Goal: Information Seeking & Learning: Learn about a topic

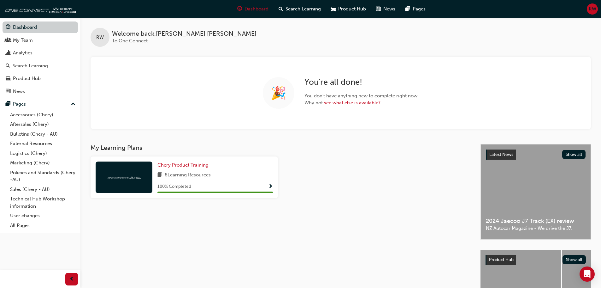
click at [26, 29] on link "Dashboard" at bounding box center [40, 27] width 75 height 12
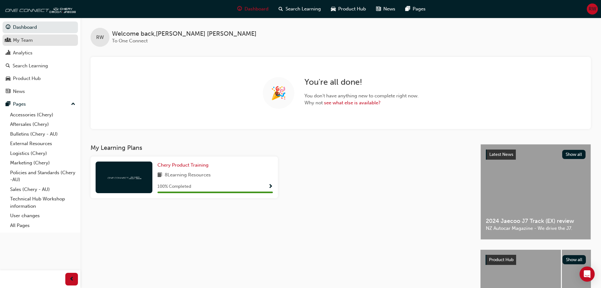
click at [29, 39] on div "My Team" at bounding box center [23, 40] width 20 height 7
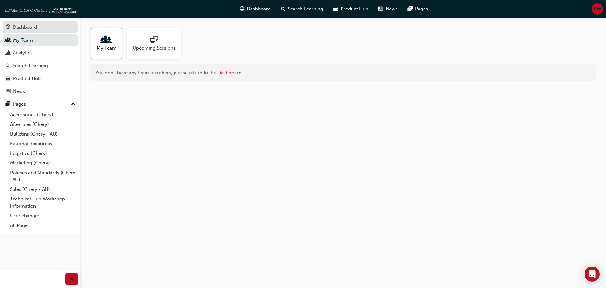
click at [26, 25] on div "Dashboard" at bounding box center [25, 27] width 24 height 7
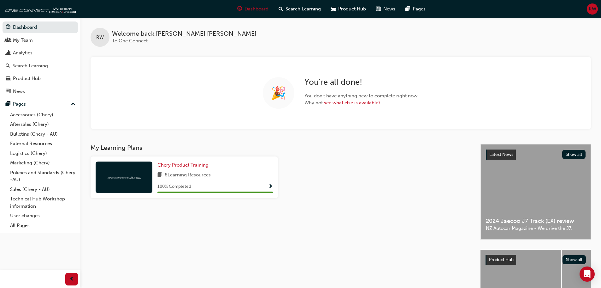
click at [186, 164] on span "Chery Product Training" at bounding box center [182, 165] width 51 height 6
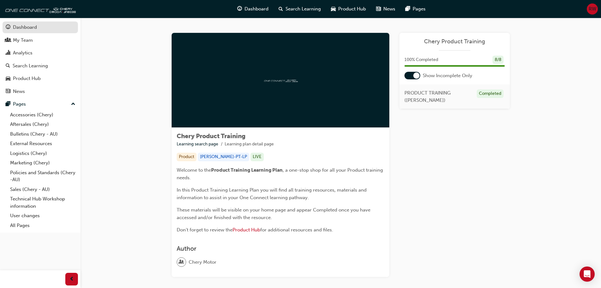
click at [29, 27] on div "Dashboard" at bounding box center [25, 27] width 24 height 7
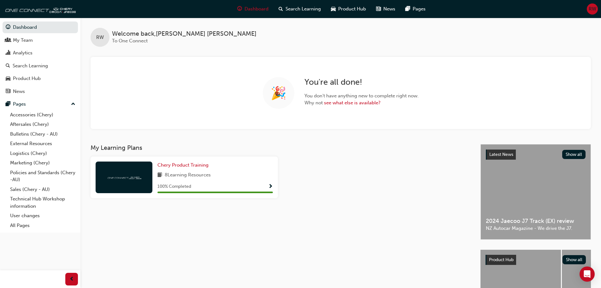
click at [158, 175] on span "book-icon" at bounding box center [159, 175] width 5 height 8
click at [172, 175] on span "8 Learning Resources" at bounding box center [188, 175] width 46 height 8
click at [136, 176] on img at bounding box center [124, 177] width 35 height 6
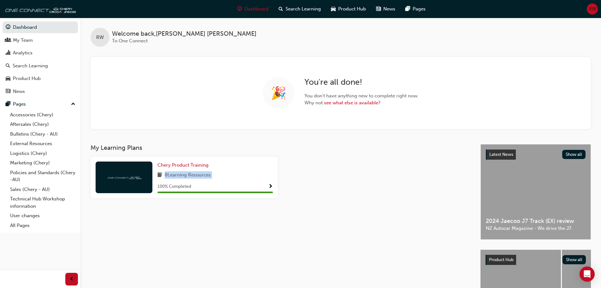
click at [271, 186] on span "Show Progress" at bounding box center [270, 187] width 5 height 6
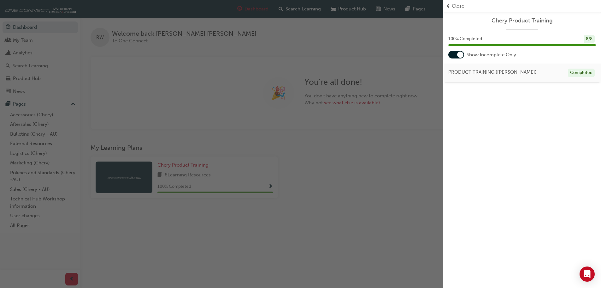
click at [459, 54] on div at bounding box center [460, 54] width 6 height 6
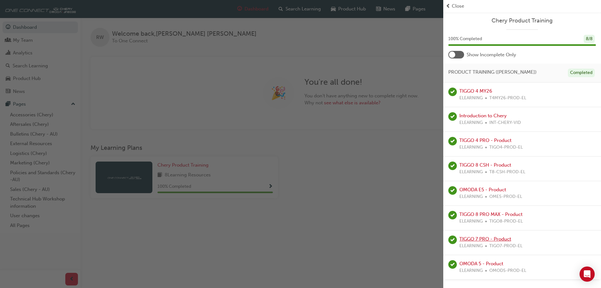
click at [472, 239] on link "TIGGO 7 PRO - Product" at bounding box center [486, 239] width 52 height 6
